Goal: Information Seeking & Learning: Learn about a topic

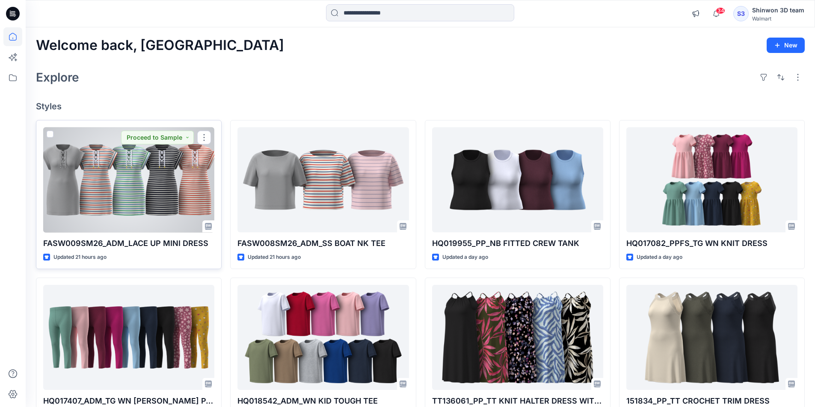
click at [182, 201] on div at bounding box center [128, 180] width 171 height 106
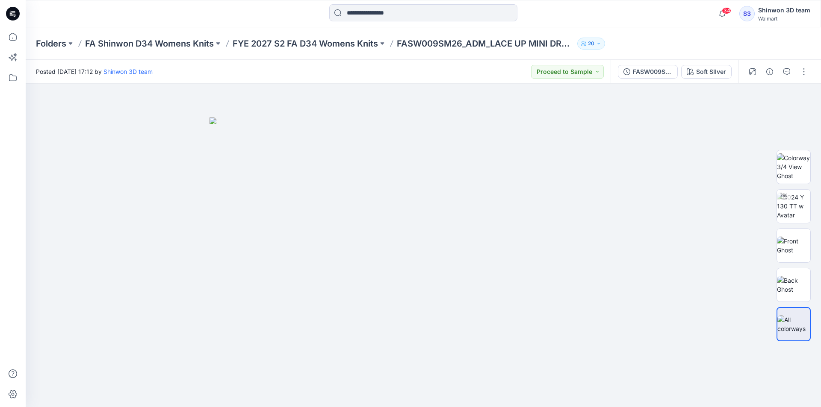
click at [588, 7] on div at bounding box center [423, 13] width 398 height 19
click at [697, 70] on div "Soft SIlver" at bounding box center [711, 71] width 30 height 9
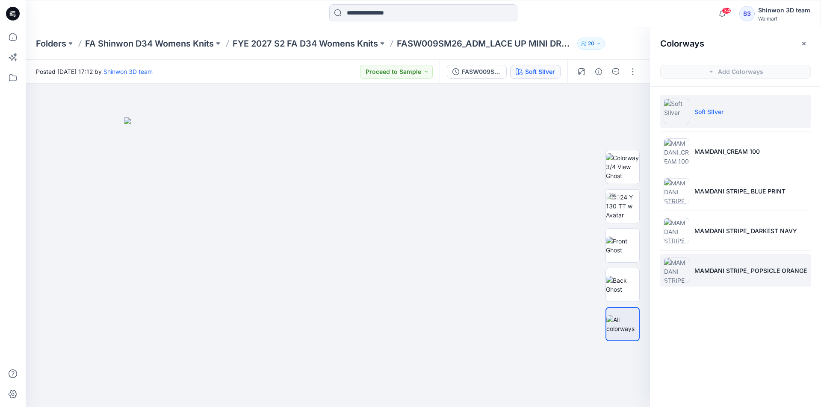
click at [721, 263] on li "MAMDANI STRIPE_ POPSICLE ORANGE" at bounding box center [735, 270] width 151 height 32
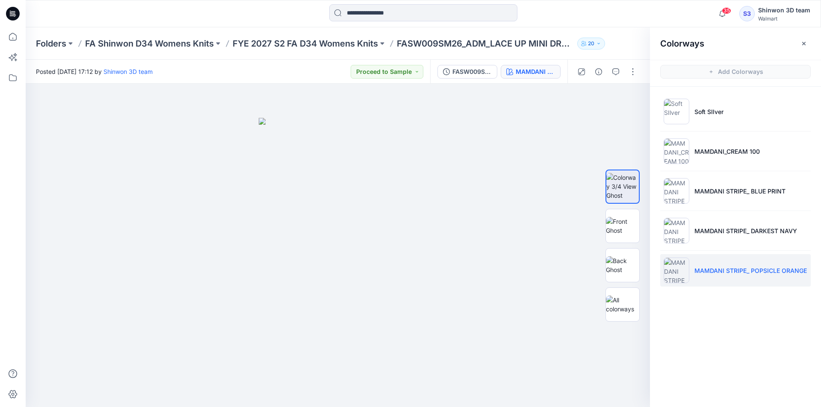
click at [296, 25] on div "35 Notifications AE Ali Eduardo commented on HQ008606_PP_LS CREW TEE View Style…" at bounding box center [423, 13] width 795 height 27
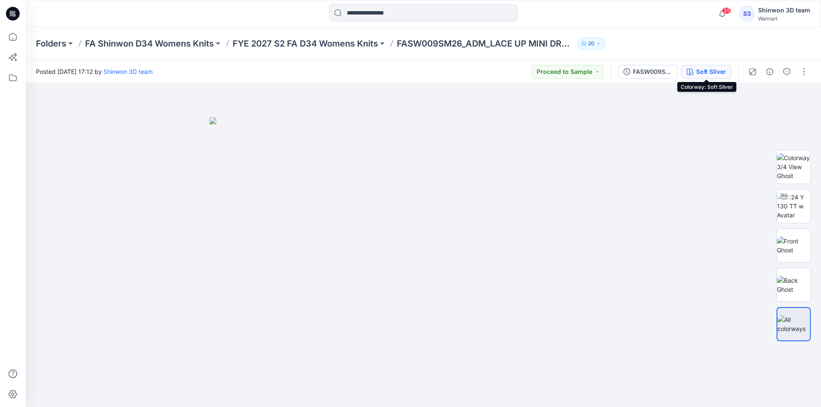
click at [702, 75] on div "Soft SIlver" at bounding box center [711, 71] width 30 height 9
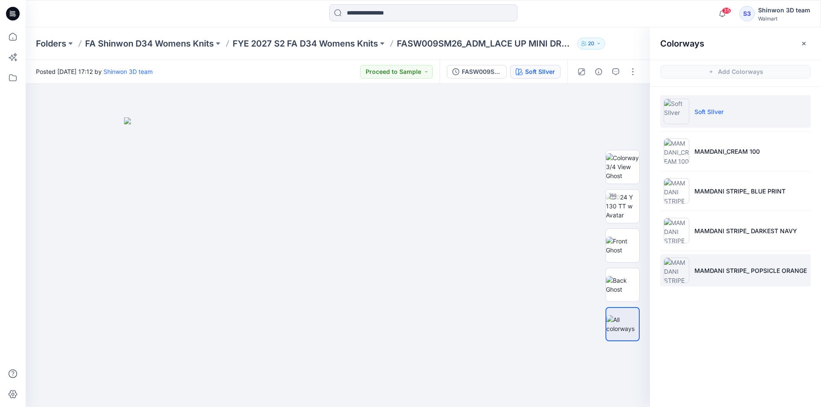
click at [719, 266] on li "MAMDANI STRIPE_ POPSICLE ORANGE" at bounding box center [735, 270] width 151 height 32
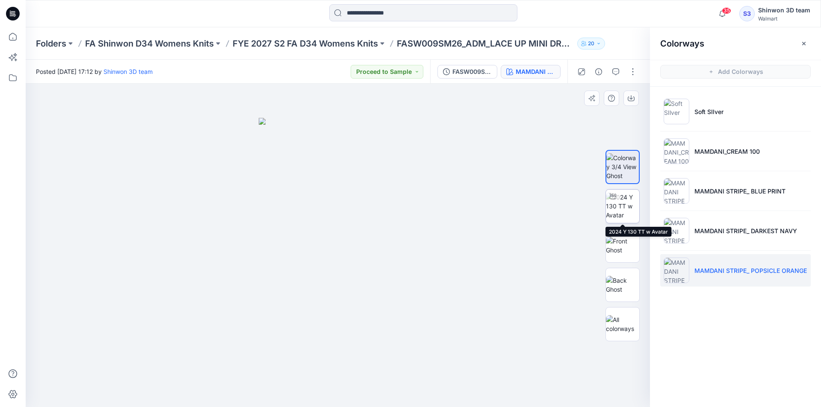
click at [623, 211] on img at bounding box center [622, 206] width 33 height 27
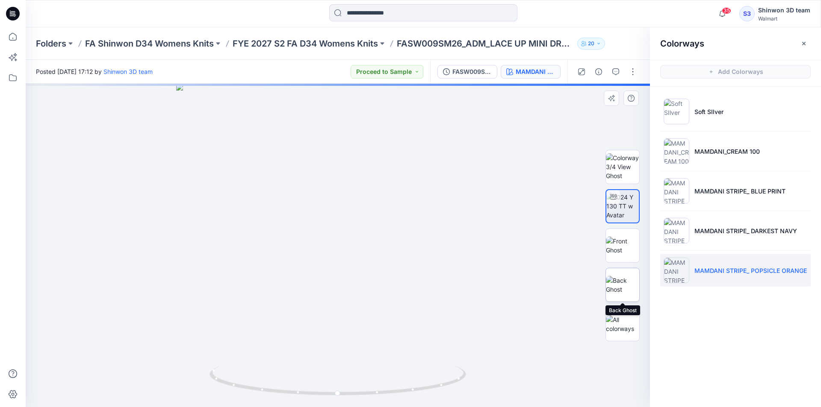
click at [629, 282] on img at bounding box center [622, 285] width 33 height 18
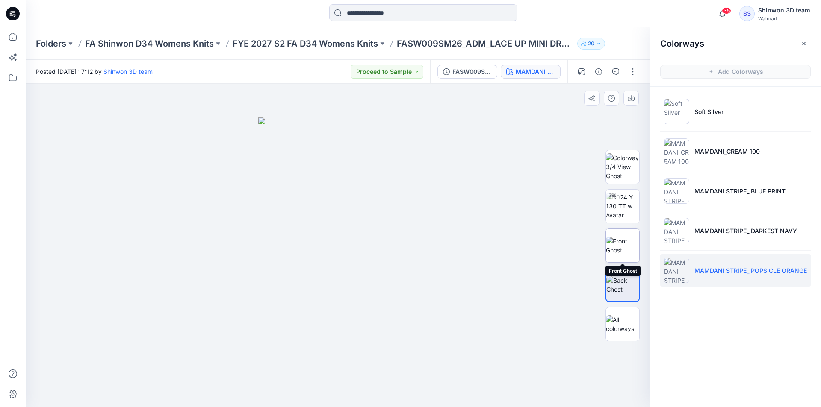
click at [630, 241] on img at bounding box center [622, 246] width 33 height 18
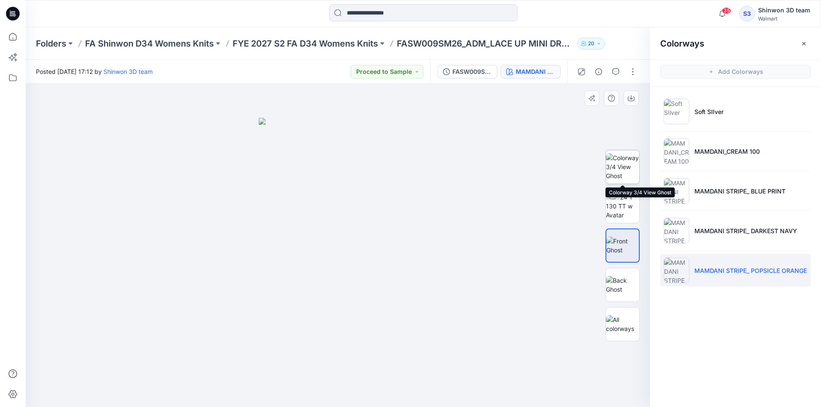
click at [627, 165] on img at bounding box center [622, 166] width 33 height 27
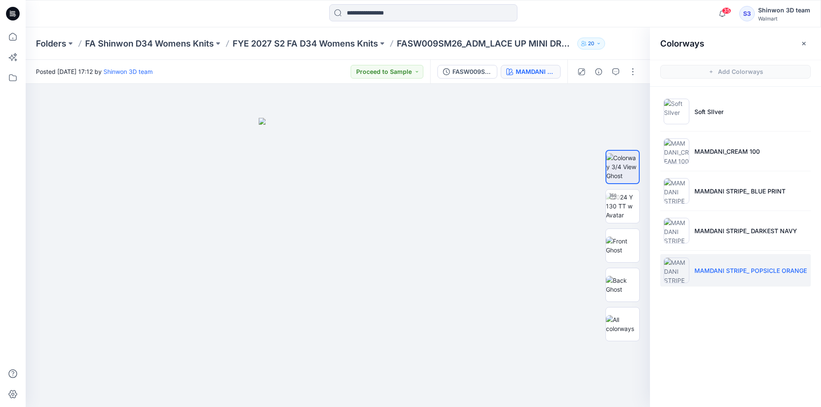
click at [802, 48] on button "button" at bounding box center [804, 44] width 14 height 14
